Goal: Information Seeking & Learning: Learn about a topic

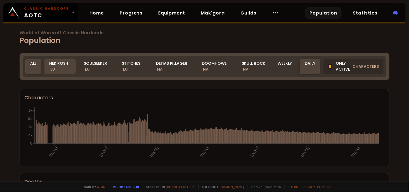
click at [64, 69] on div "Nek'Rosh EU" at bounding box center [59, 67] width 31 height 16
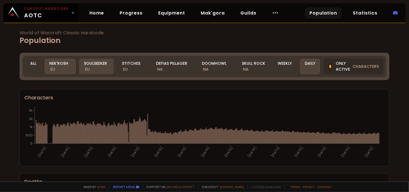
click at [58, 62] on div "Nek'Rosh EU" at bounding box center [59, 67] width 31 height 16
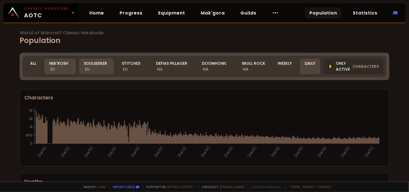
click at [100, 65] on div "Soulseeker EU" at bounding box center [96, 67] width 35 height 16
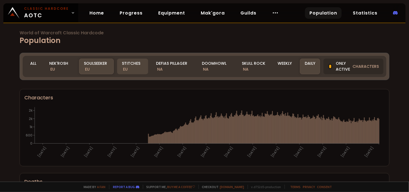
click at [135, 72] on div "Stitches EU" at bounding box center [132, 67] width 31 height 16
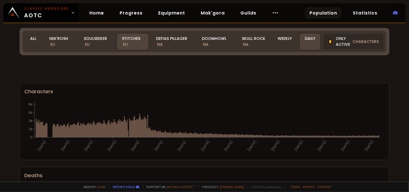
scroll to position [112, 0]
